Goal: Information Seeking & Learning: Compare options

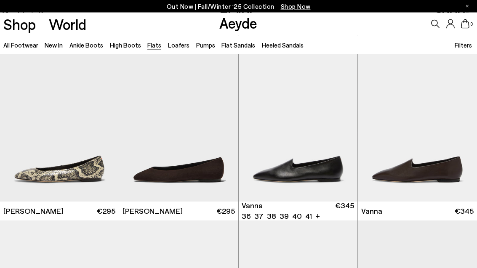
scroll to position [171, 0]
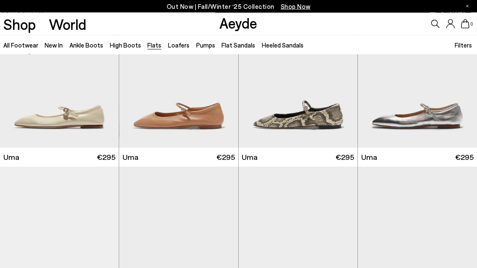
scroll to position [731, 0]
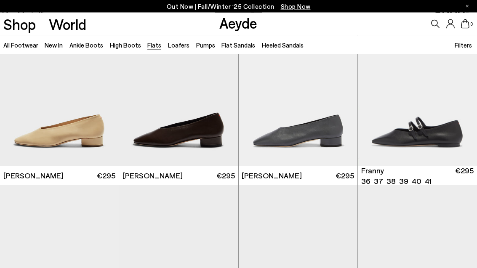
scroll to position [2042, 0]
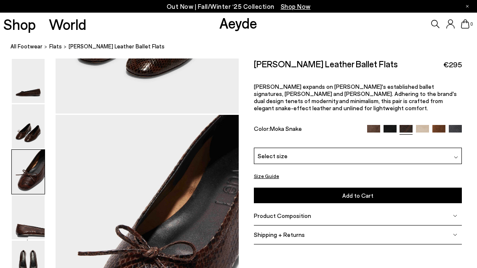
scroll to position [484, 0]
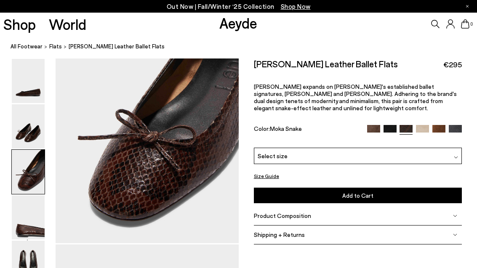
click at [22, 112] on img at bounding box center [28, 126] width 33 height 44
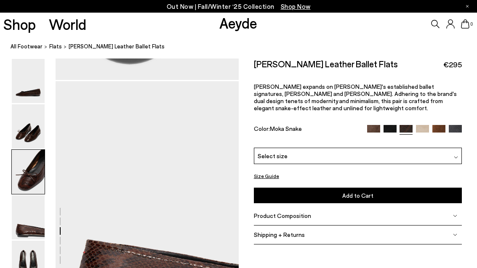
scroll to position [653, 0]
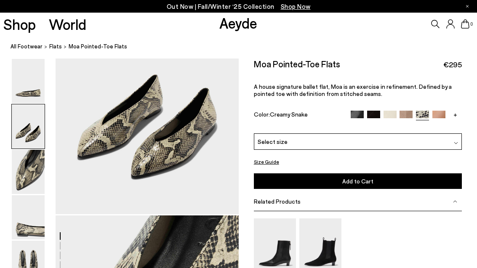
scroll to position [324, 0]
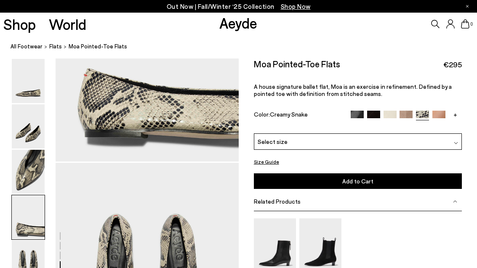
click at [35, 82] on img at bounding box center [28, 81] width 33 height 44
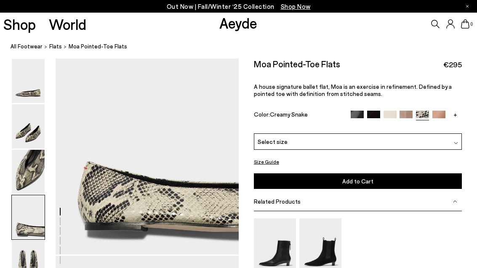
scroll to position [737, 0]
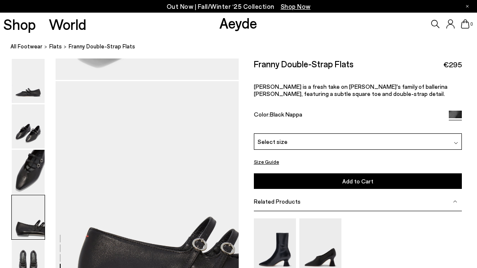
scroll to position [719, 0]
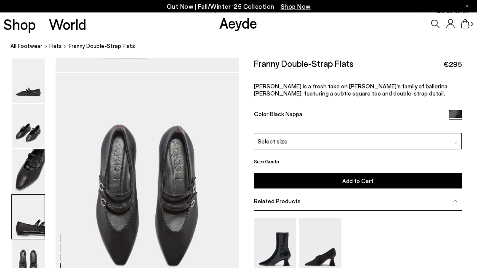
click at [30, 45] on link "All Footwear" at bounding box center [27, 46] width 32 height 9
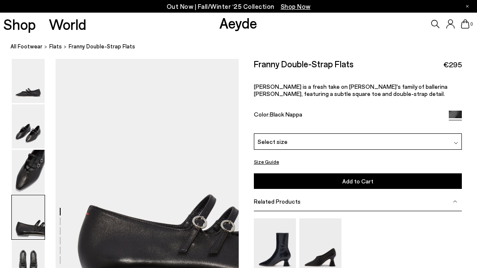
scroll to position [718, 0]
